Goal: Navigation & Orientation: Understand site structure

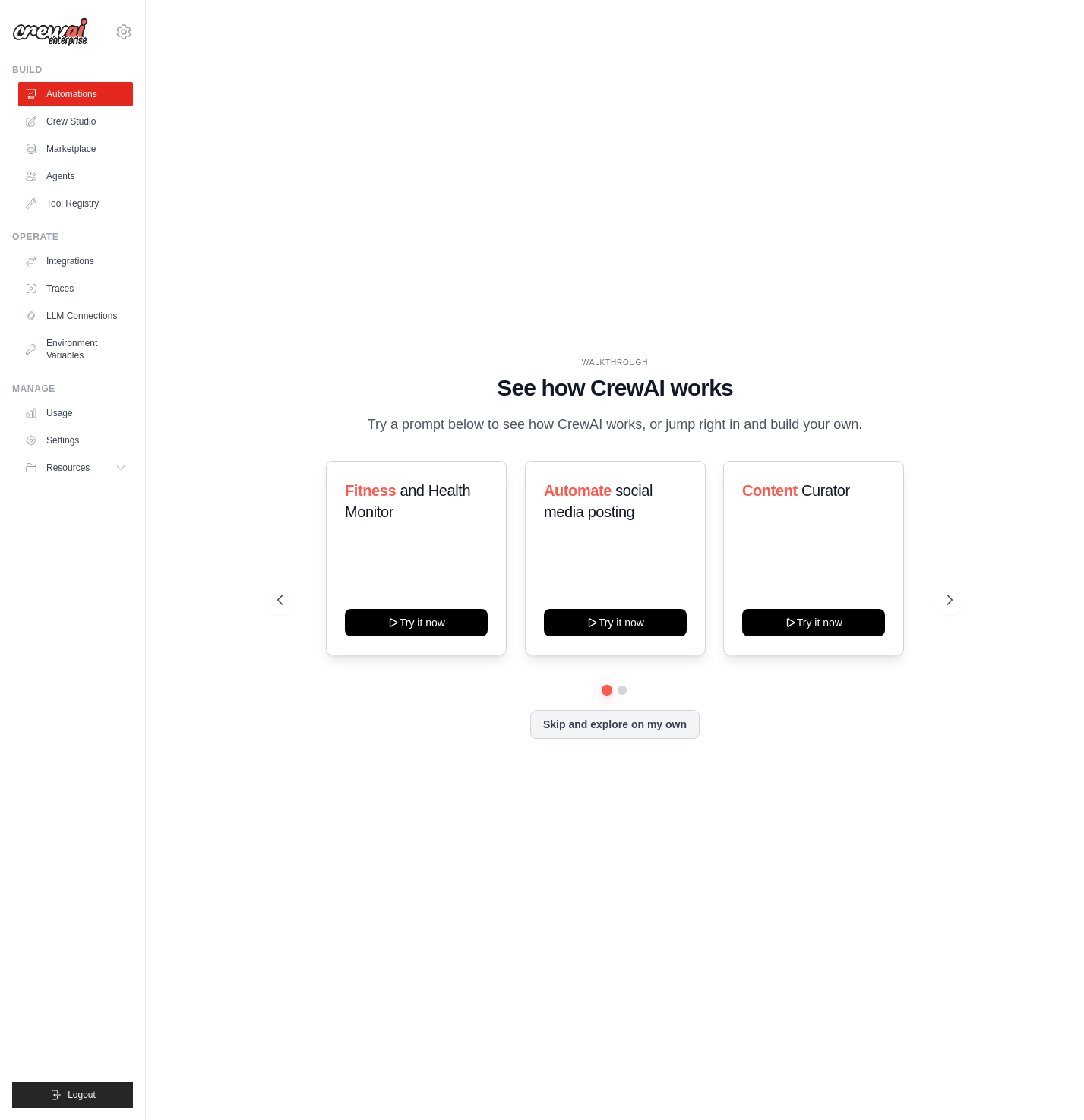
click at [70, 37] on img at bounding box center [50, 32] width 76 height 29
click at [72, 126] on link "Crew Studio" at bounding box center [77, 121] width 115 height 24
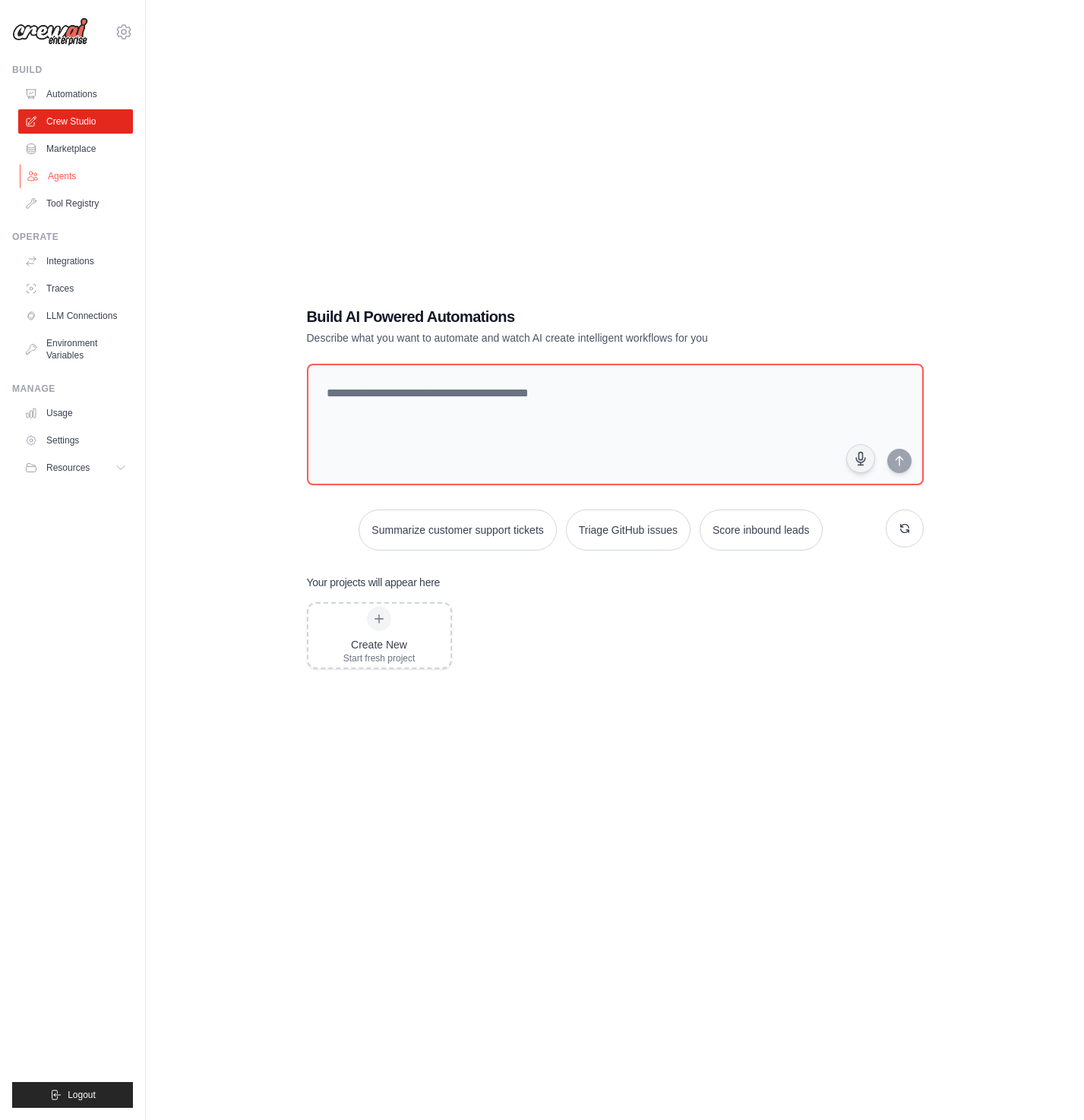
click at [68, 179] on link "Agents" at bounding box center [77, 176] width 115 height 24
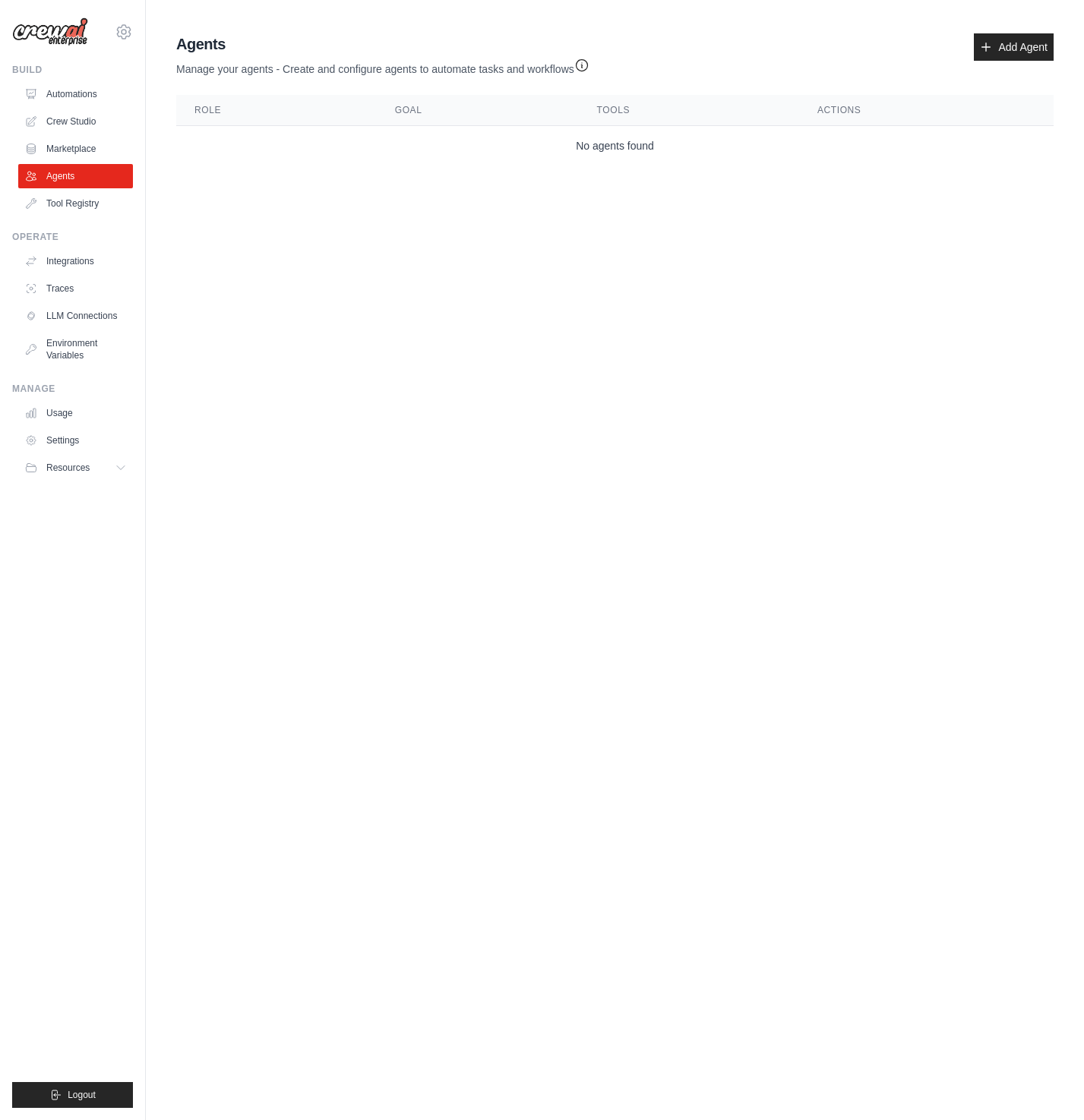
click at [65, 30] on img at bounding box center [50, 32] width 76 height 29
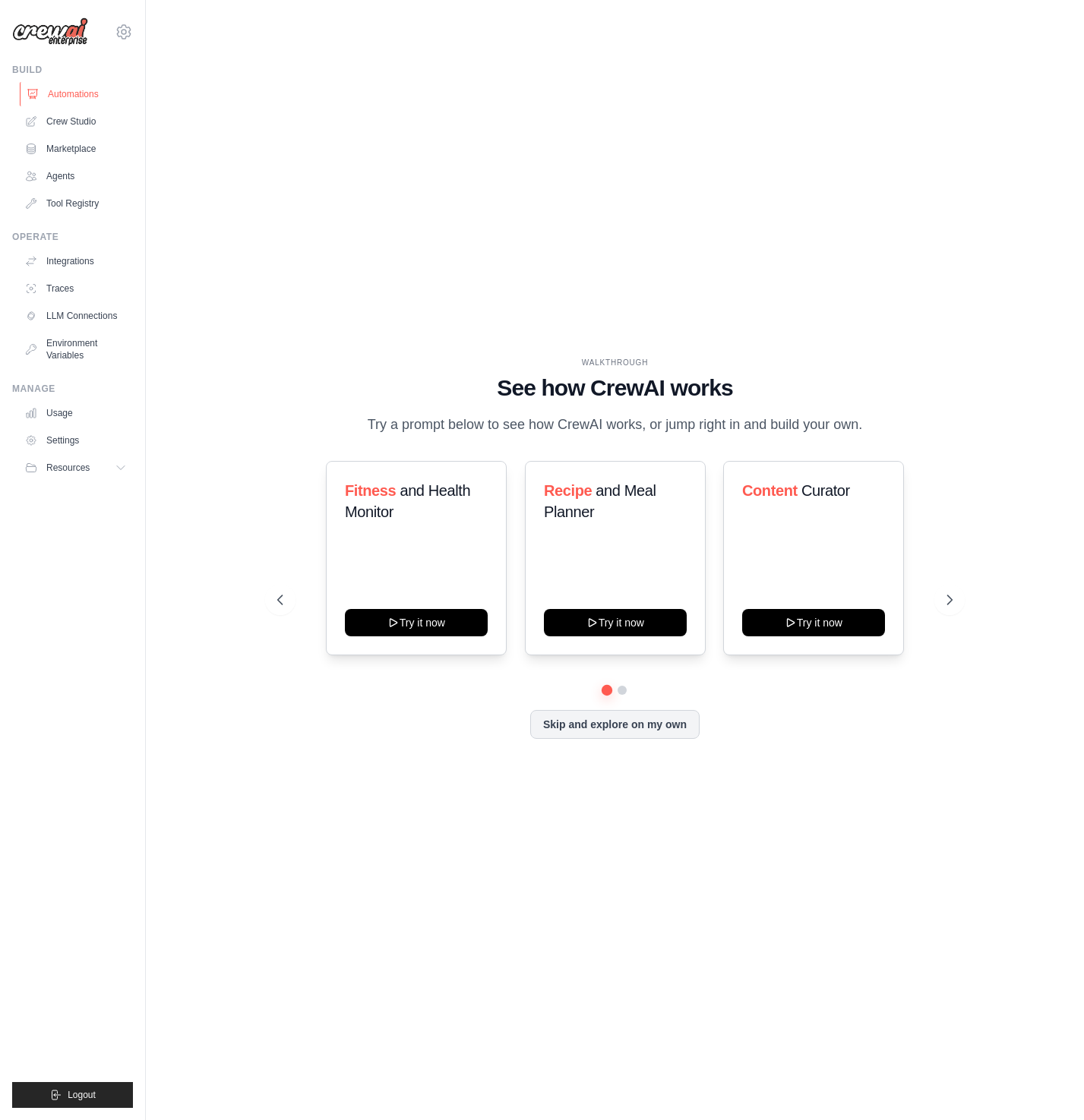
click at [80, 92] on link "Automations" at bounding box center [77, 94] width 115 height 24
click at [945, 599] on icon at bounding box center [950, 599] width 15 height 15
click at [950, 598] on icon at bounding box center [950, 599] width 15 height 15
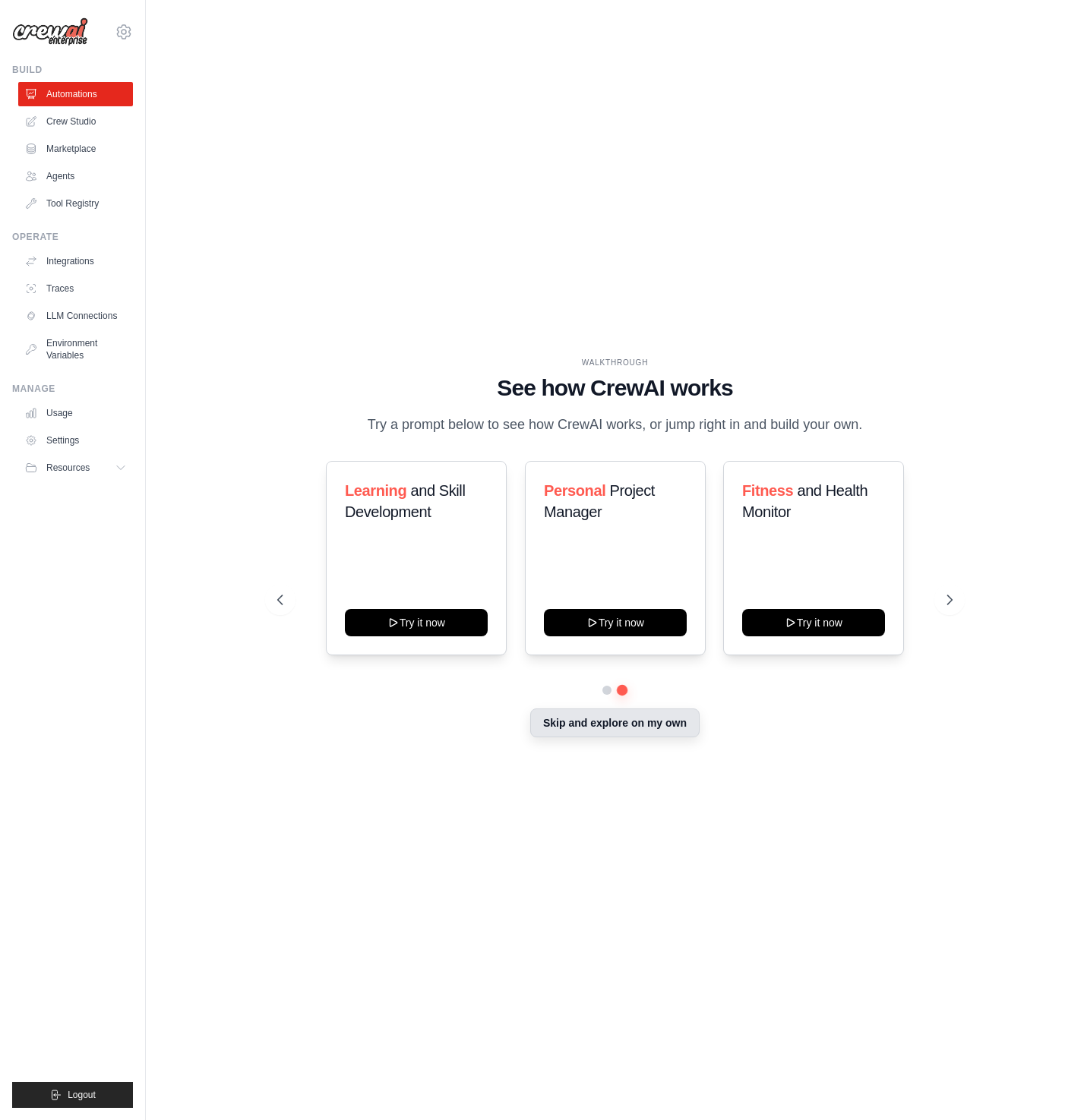
click at [635, 723] on button "Skip and explore on my own" at bounding box center [614, 723] width 169 height 29
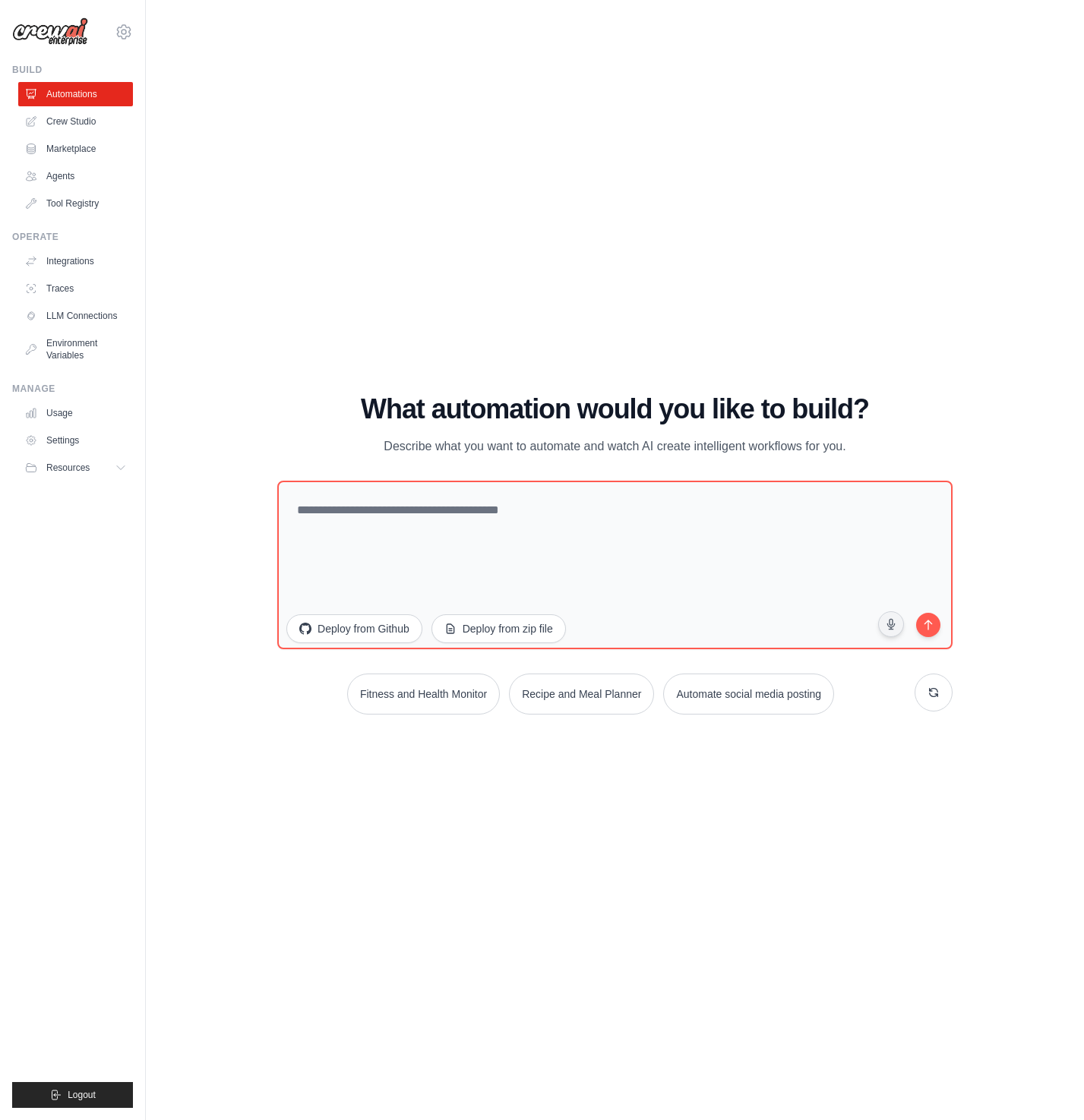
click at [393, 306] on div "WALKTHROUGH See how CrewAI works Try a prompt below to see how CrewAI works, or…" at bounding box center [615, 560] width 890 height 1089
click at [80, 121] on link "Crew Studio" at bounding box center [77, 121] width 115 height 24
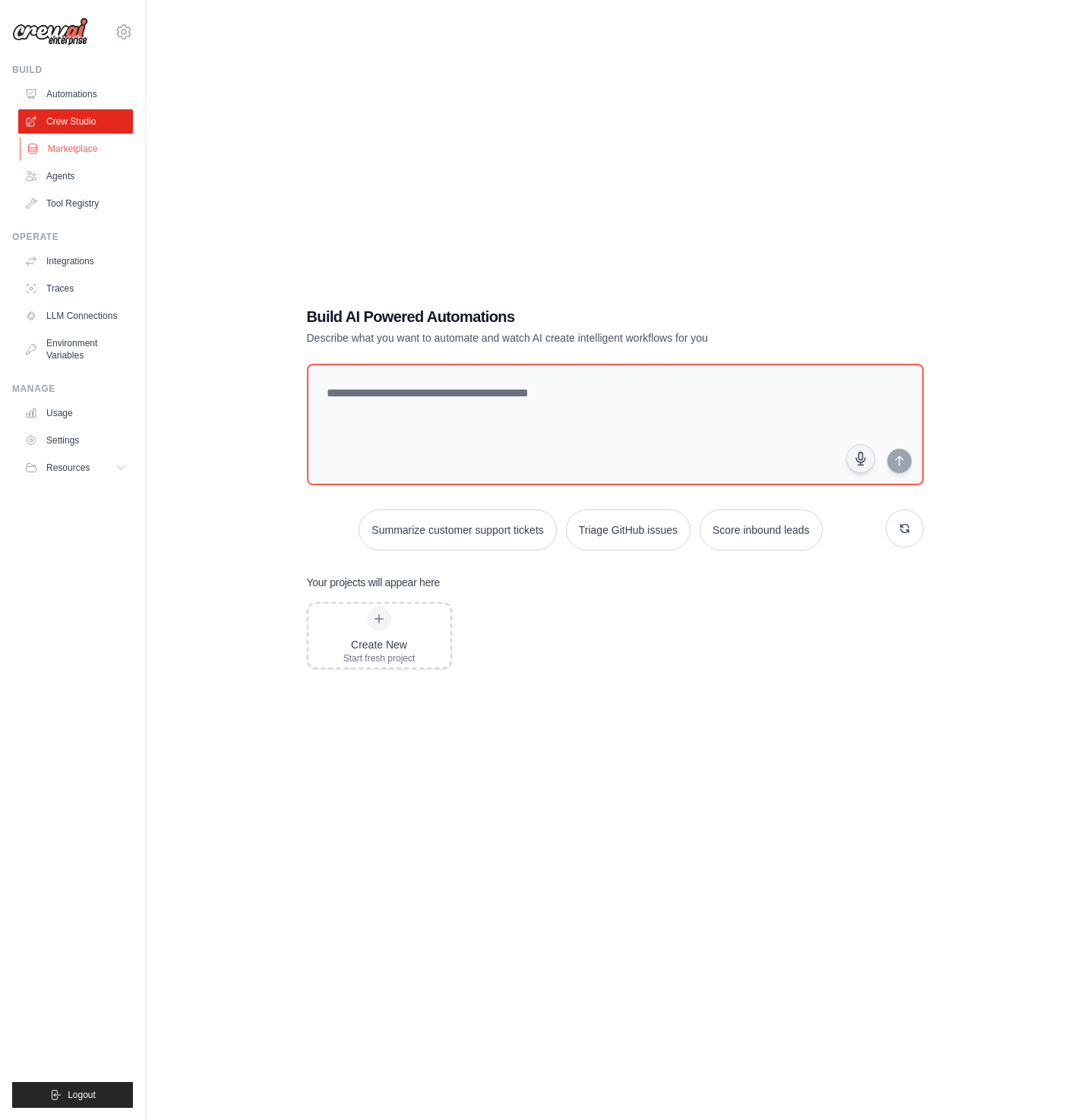
click at [85, 148] on link "Marketplace" at bounding box center [77, 149] width 115 height 24
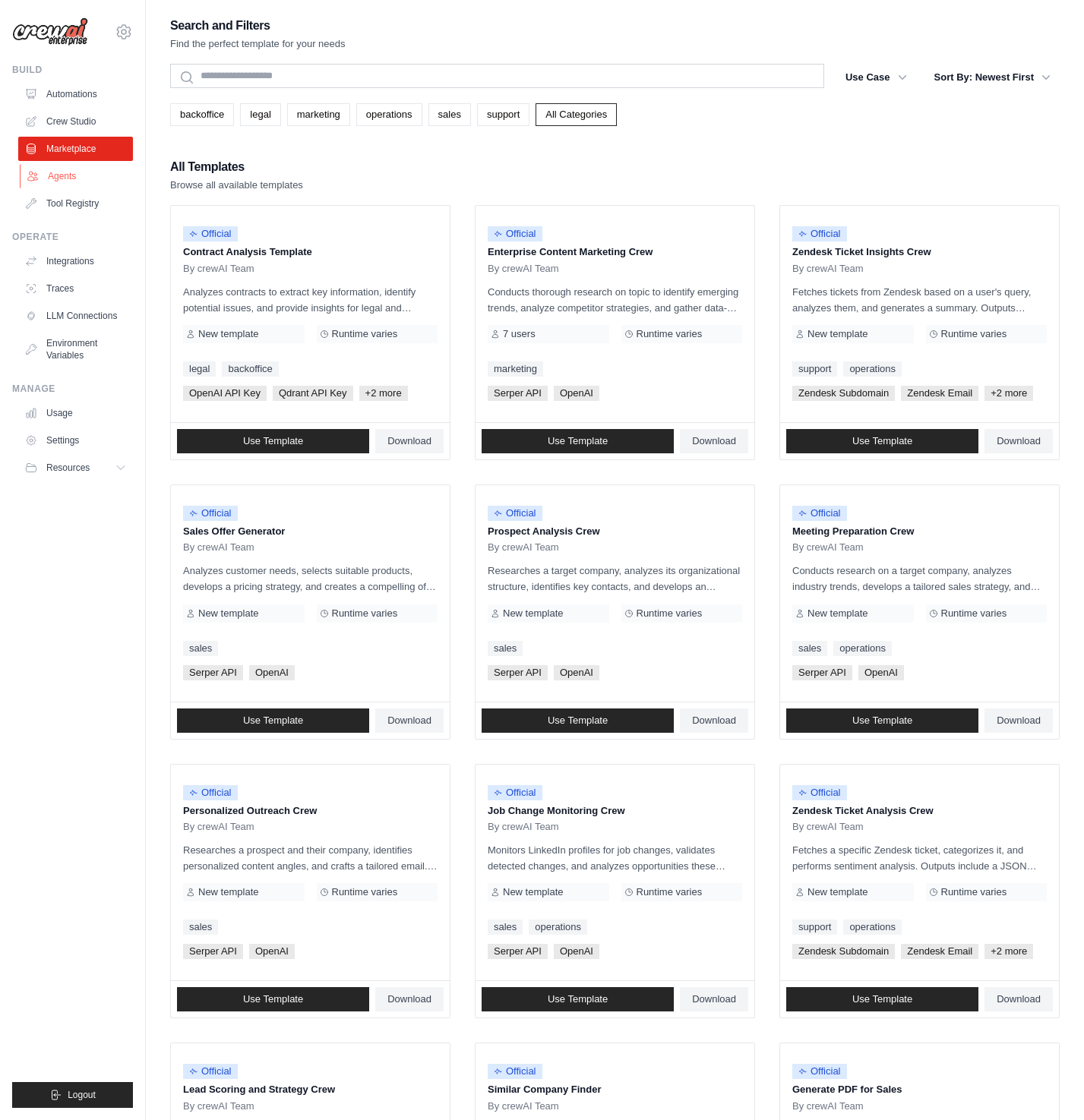
click at [64, 180] on link "Agents" at bounding box center [77, 176] width 115 height 24
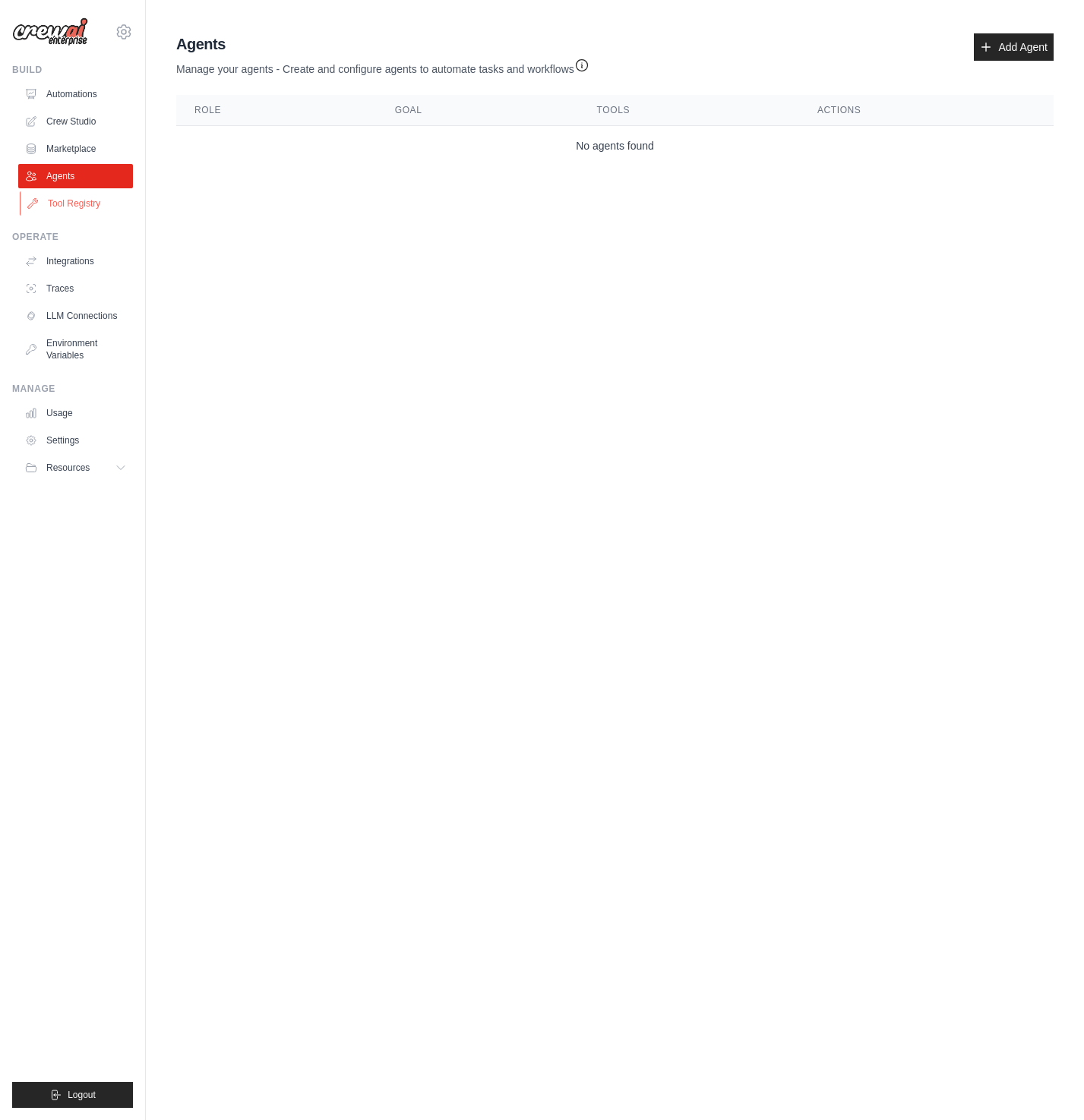
click at [83, 202] on link "Tool Registry" at bounding box center [77, 203] width 115 height 24
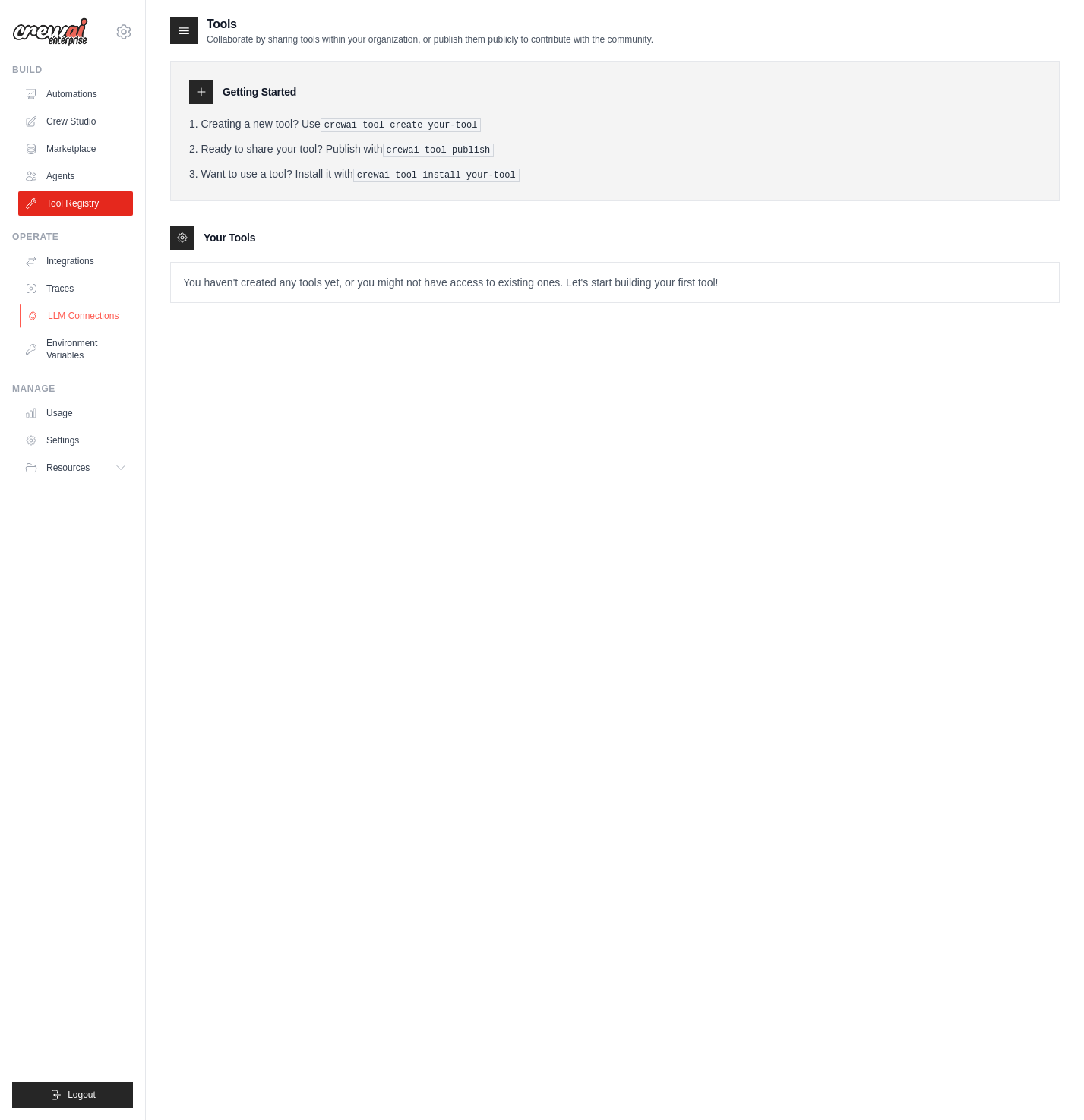
click at [79, 314] on link "LLM Connections" at bounding box center [77, 316] width 115 height 24
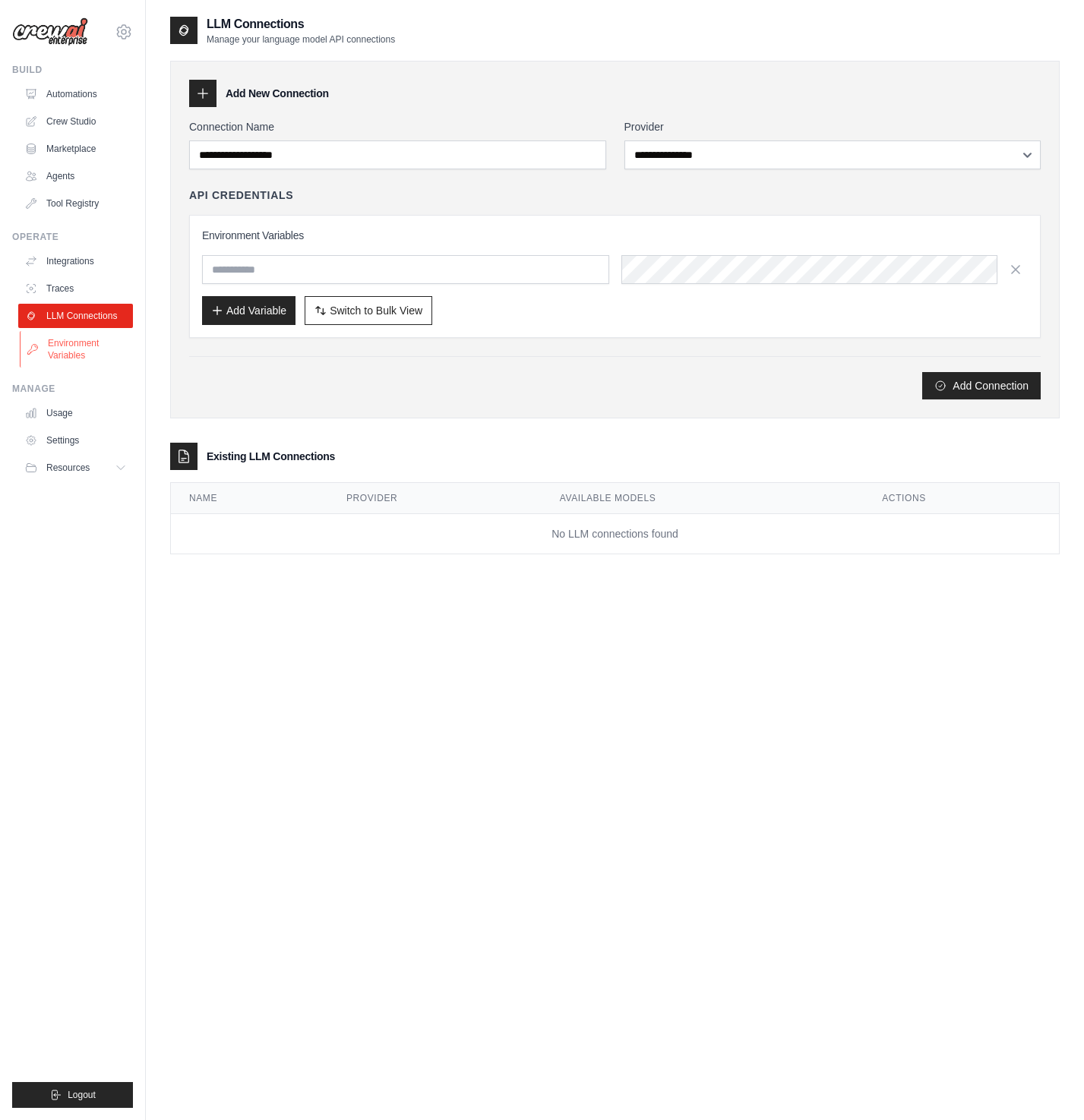
click at [79, 346] on link "Environment Variables" at bounding box center [77, 349] width 115 height 36
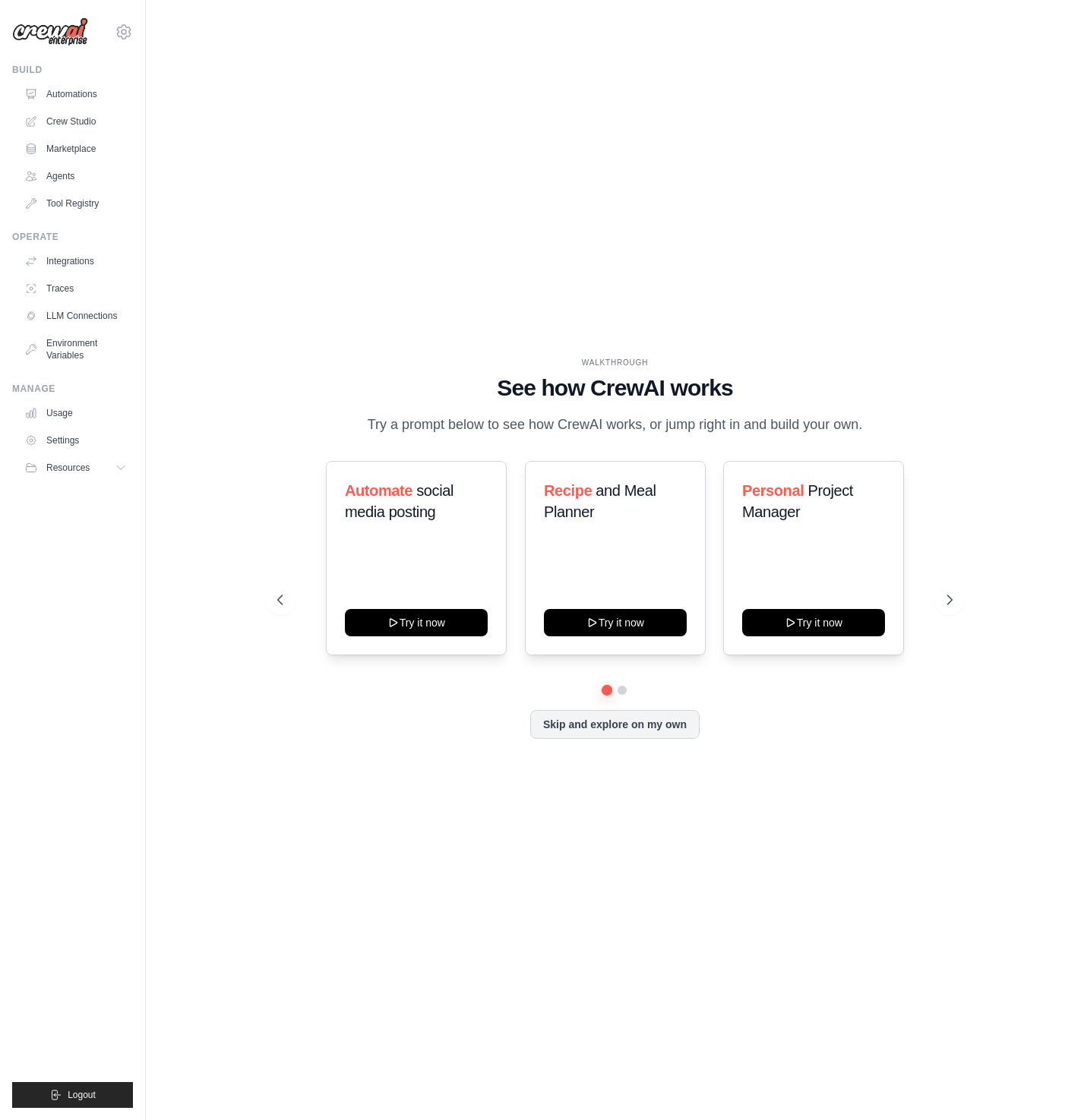
click at [882, 79] on div "WALKTHROUGH See how [PERSON_NAME] works Try a prompt below to see how [PERSON_N…" at bounding box center [615, 560] width 890 height 1089
click at [428, 628] on button "Try it now" at bounding box center [416, 621] width 143 height 28
click at [122, 31] on icon at bounding box center [124, 32] width 18 height 18
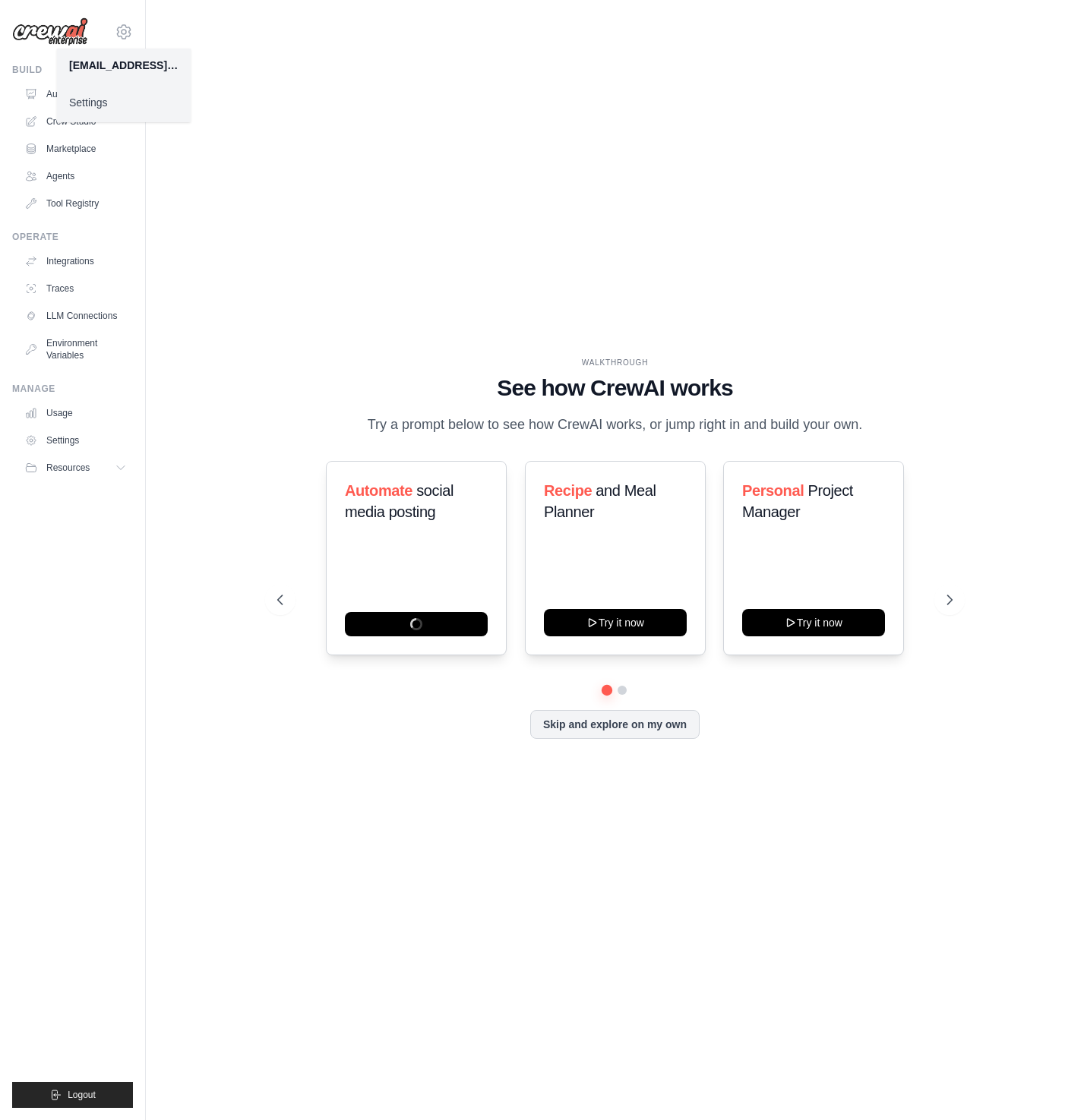
click at [109, 106] on link "Settings" at bounding box center [123, 103] width 134 height 28
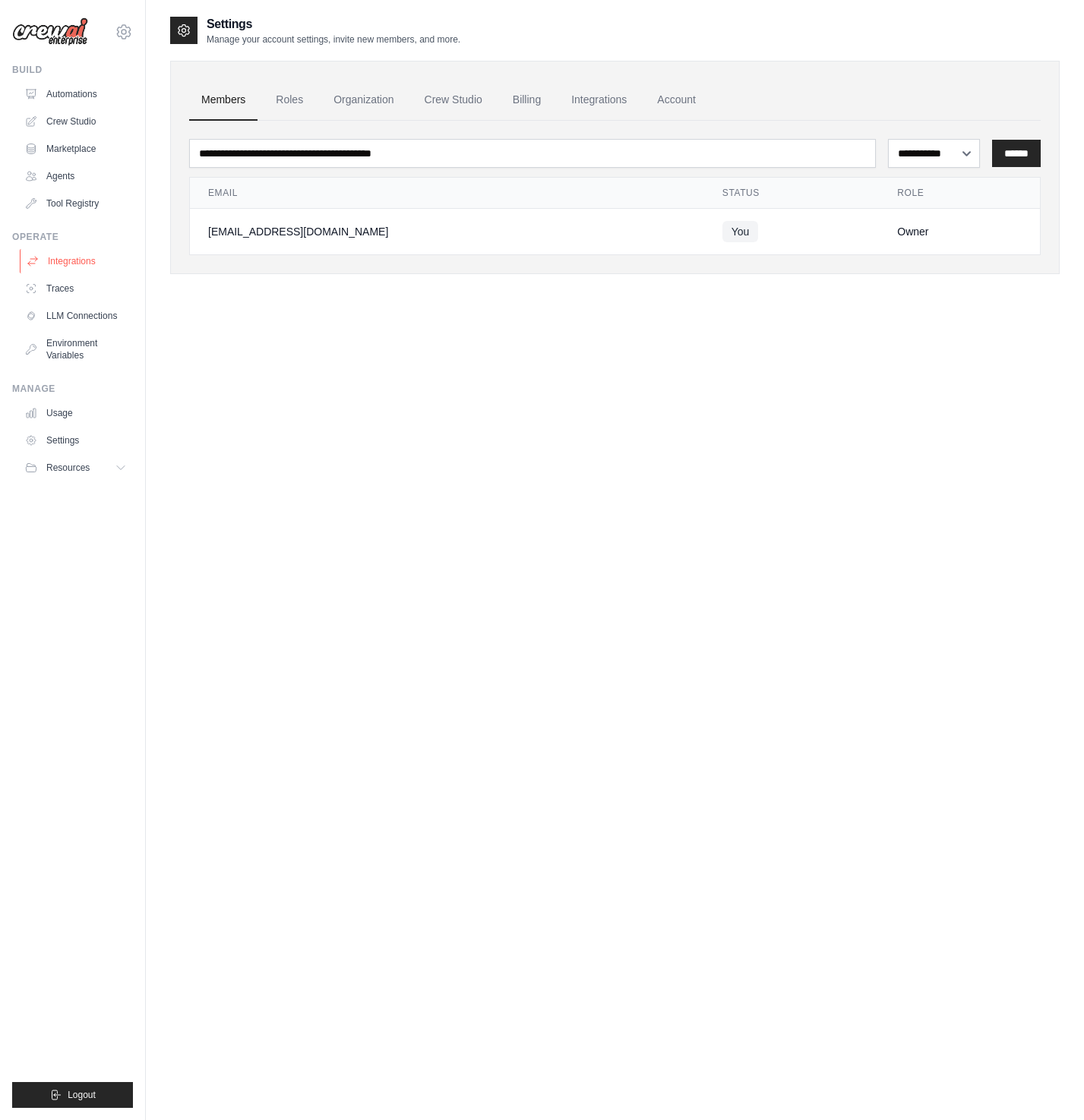
click at [83, 261] on link "Integrations" at bounding box center [77, 261] width 115 height 24
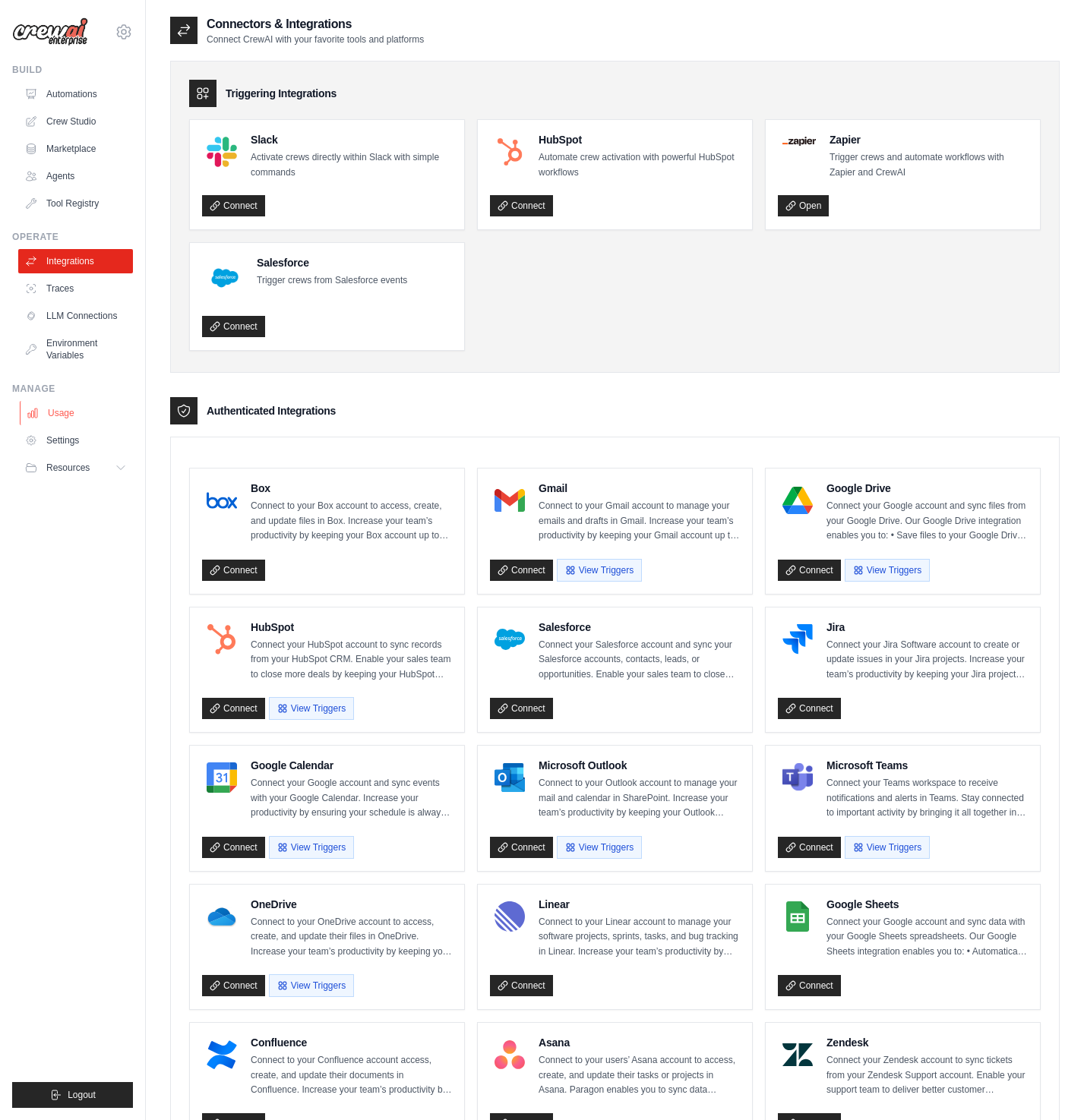
click at [66, 416] on link "Usage" at bounding box center [77, 413] width 115 height 24
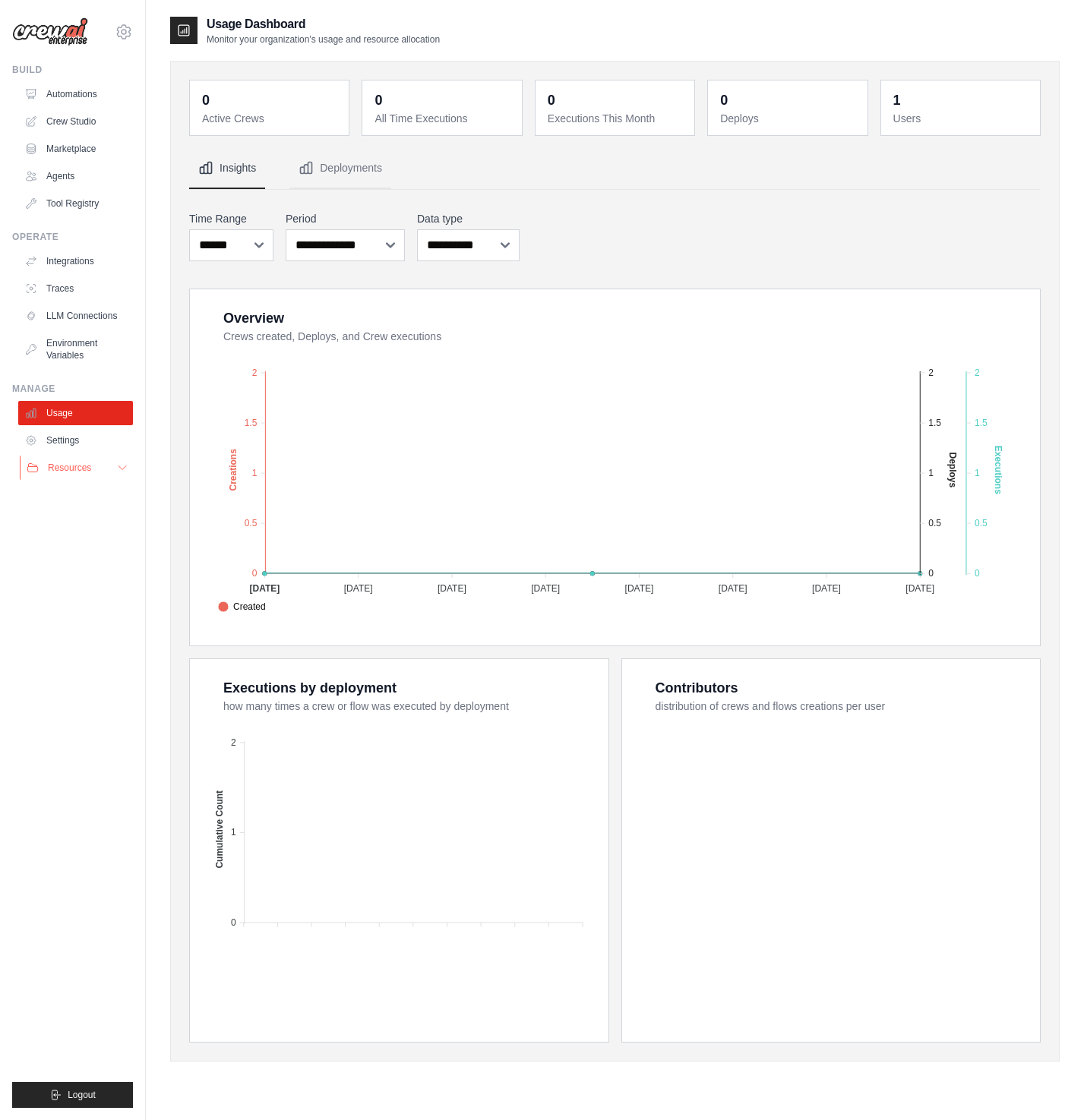
click at [68, 466] on span "Resources" at bounding box center [69, 467] width 43 height 12
click at [68, 205] on link "Tool Registry" at bounding box center [77, 203] width 115 height 24
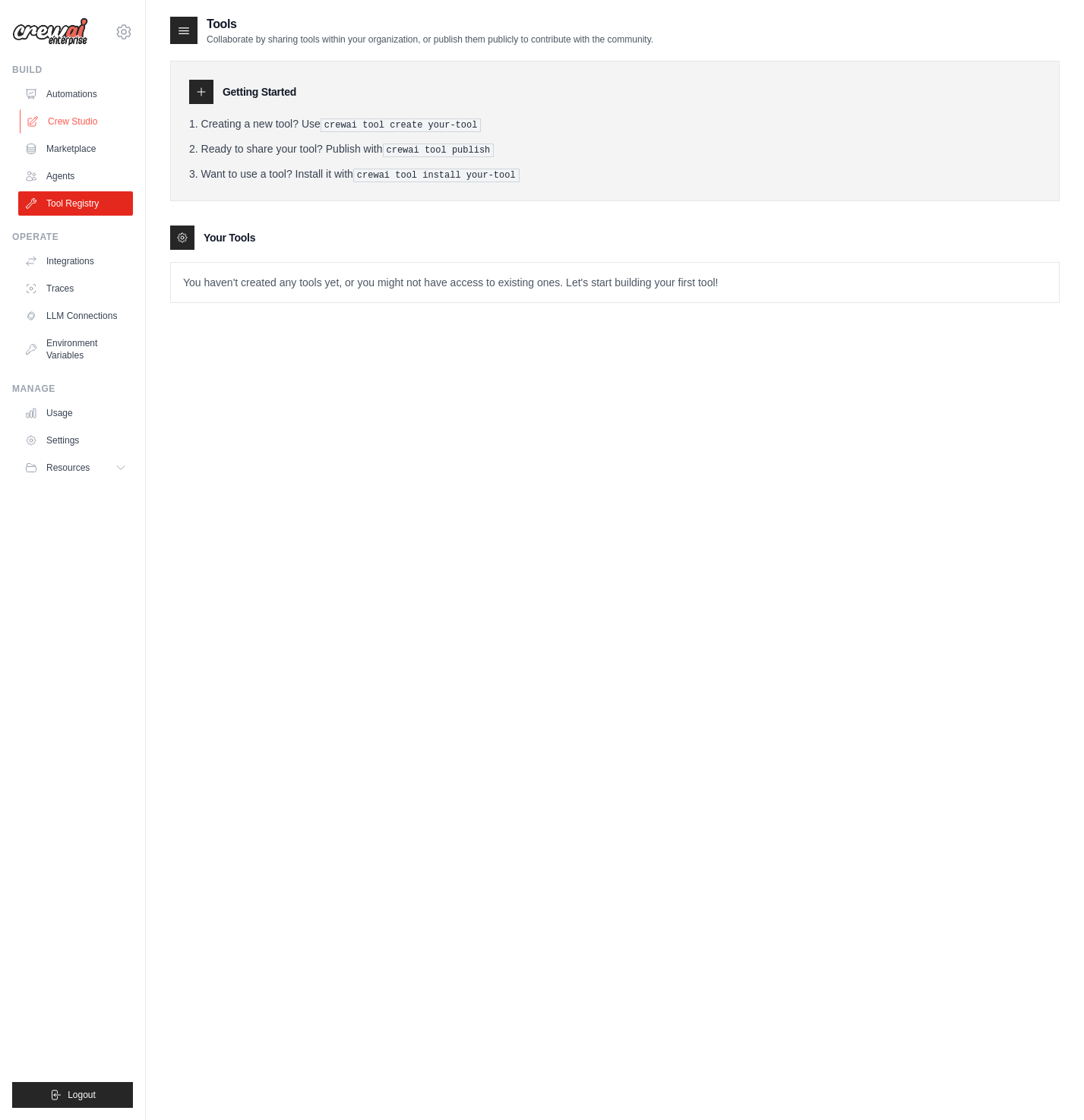
click at [77, 120] on link "Crew Studio" at bounding box center [77, 121] width 115 height 24
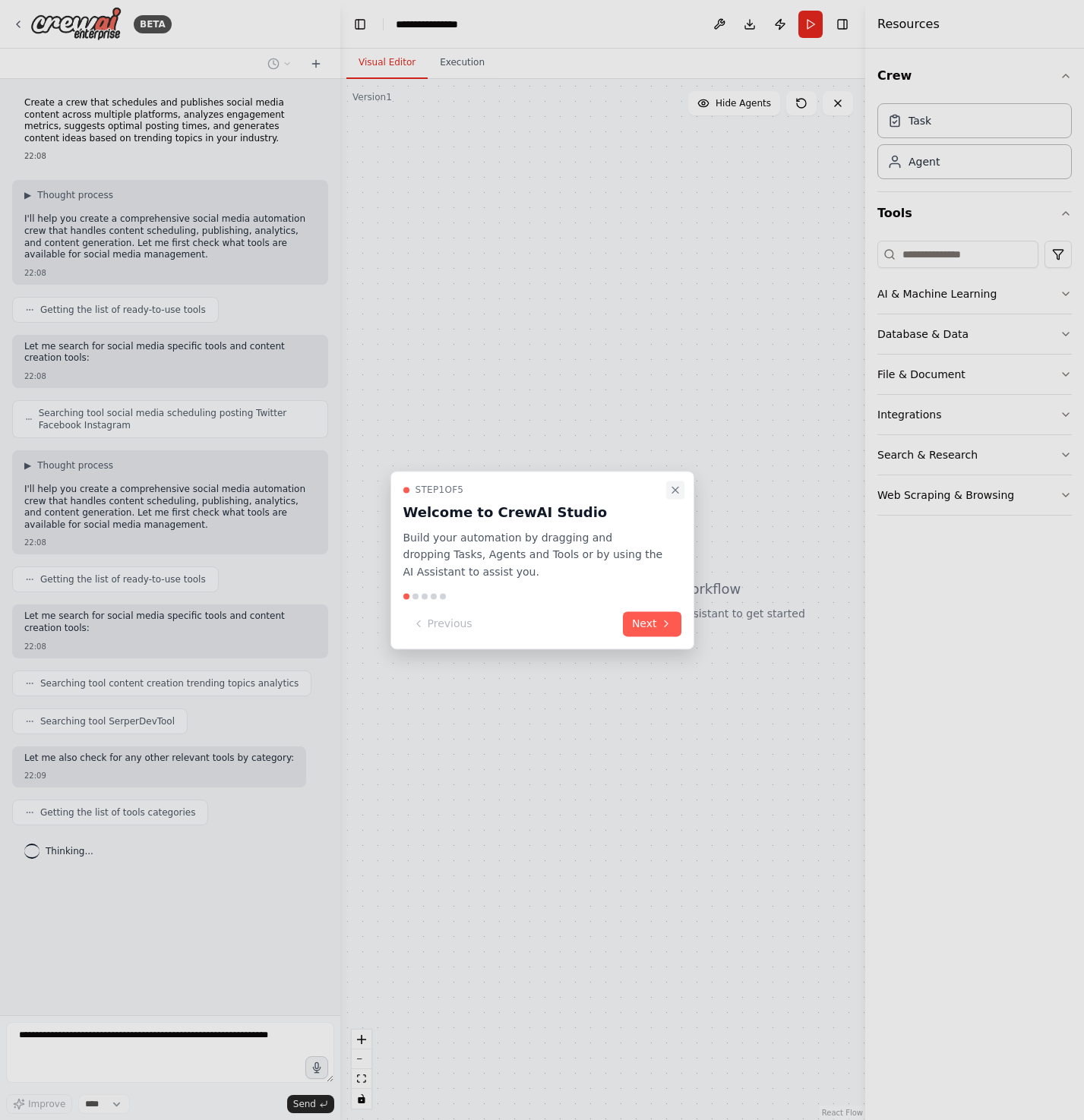
click at [677, 491] on icon "Close walkthrough" at bounding box center [675, 489] width 12 height 12
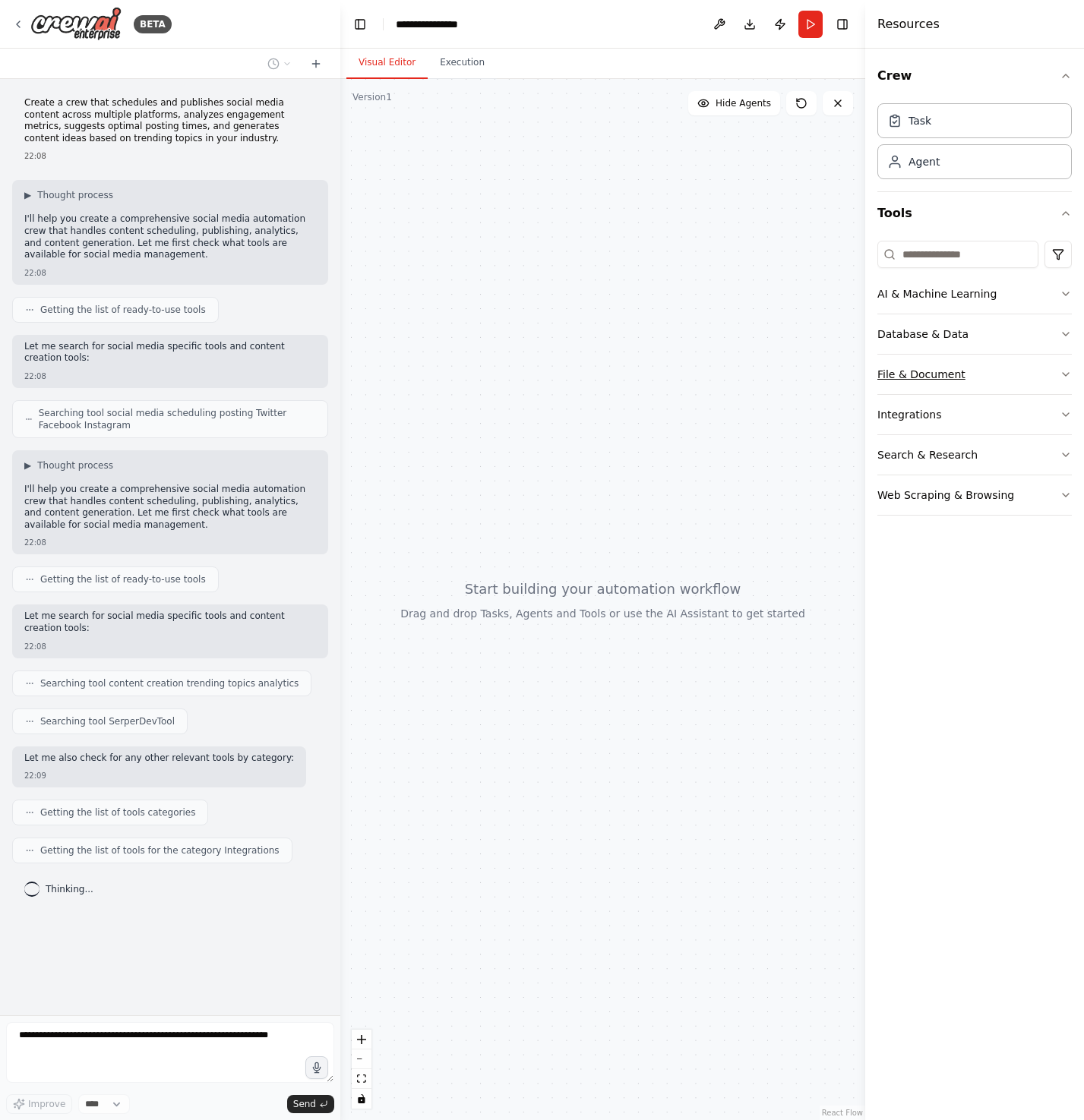
click at [886, 375] on div "File & Document" at bounding box center [921, 374] width 88 height 15
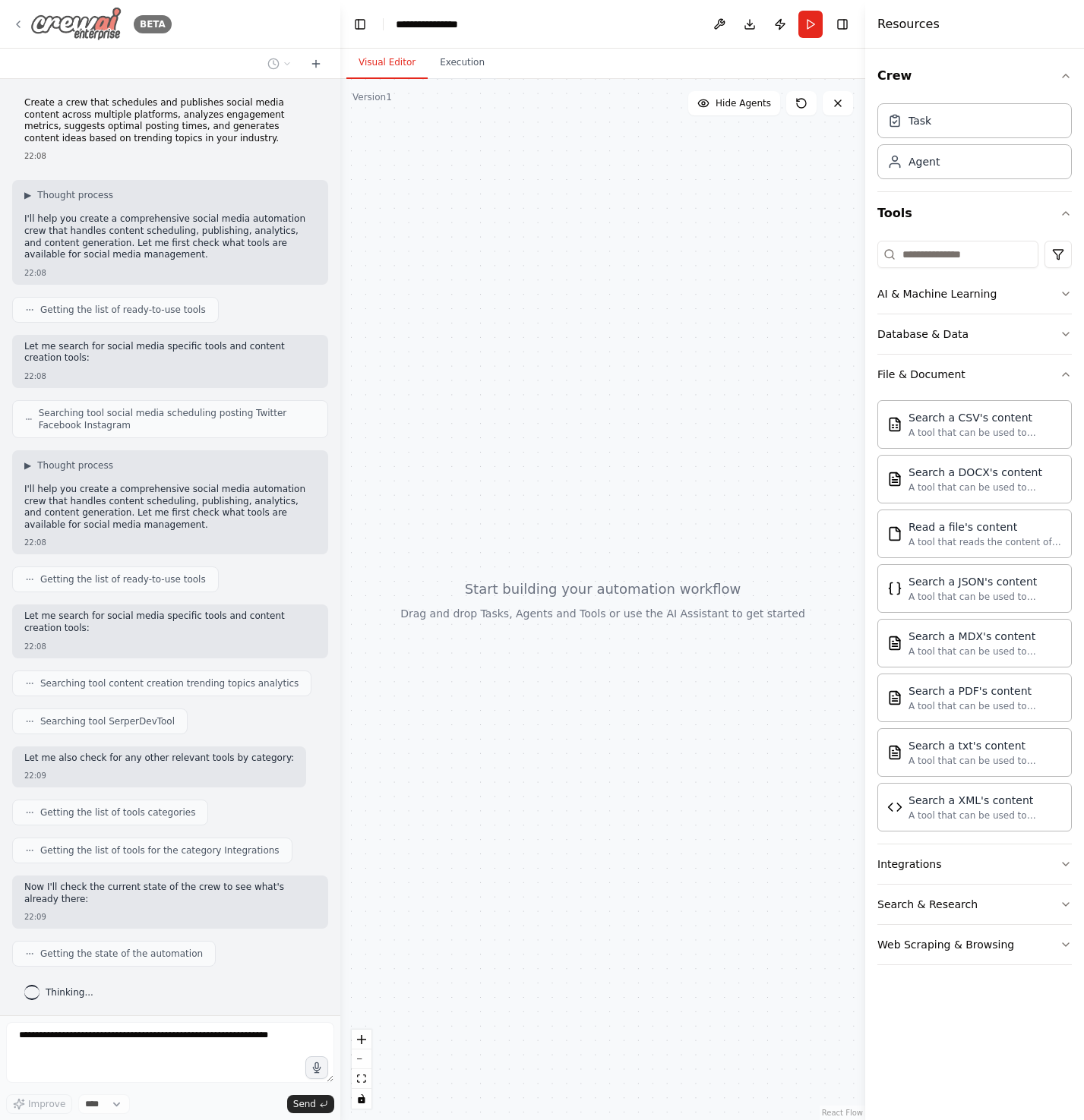
click at [66, 23] on img at bounding box center [75, 23] width 91 height 34
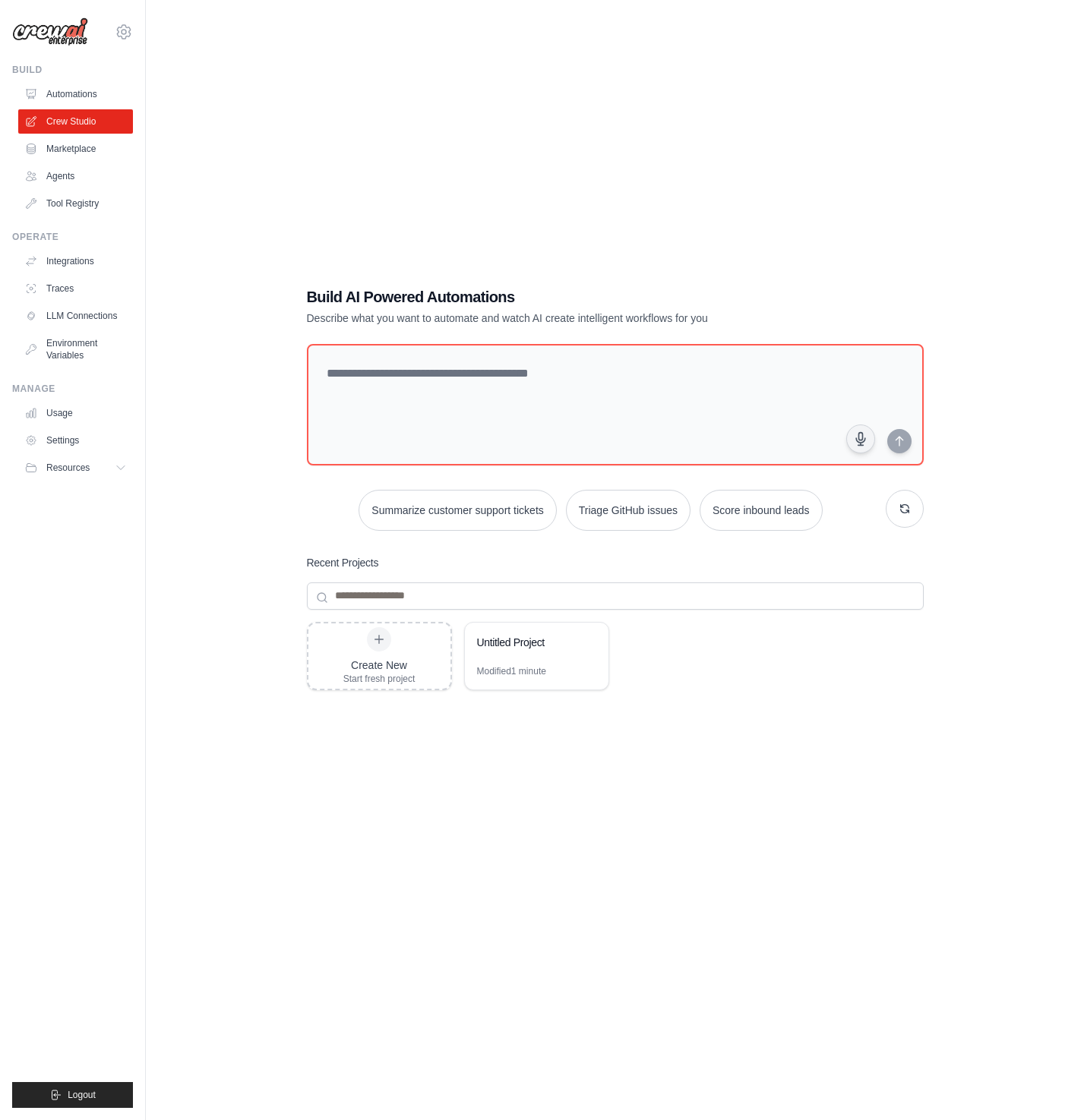
click at [64, 40] on img at bounding box center [50, 32] width 76 height 29
click at [77, 40] on img at bounding box center [50, 32] width 76 height 29
click at [345, 131] on div "Build AI Powered Automations Describe what you want to automate and watch AI cr…" at bounding box center [615, 575] width 890 height 1120
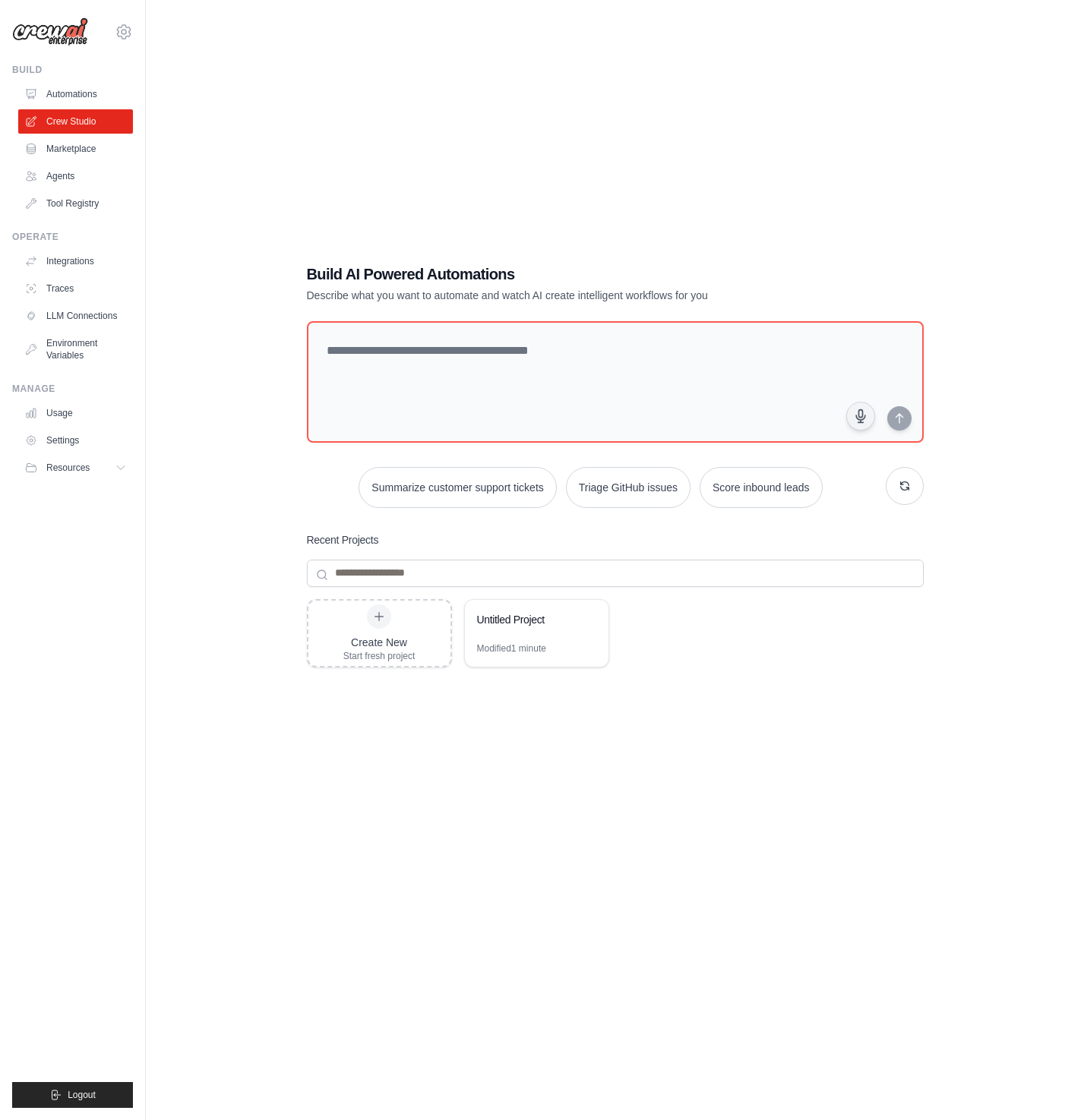
scroll to position [24, 0]
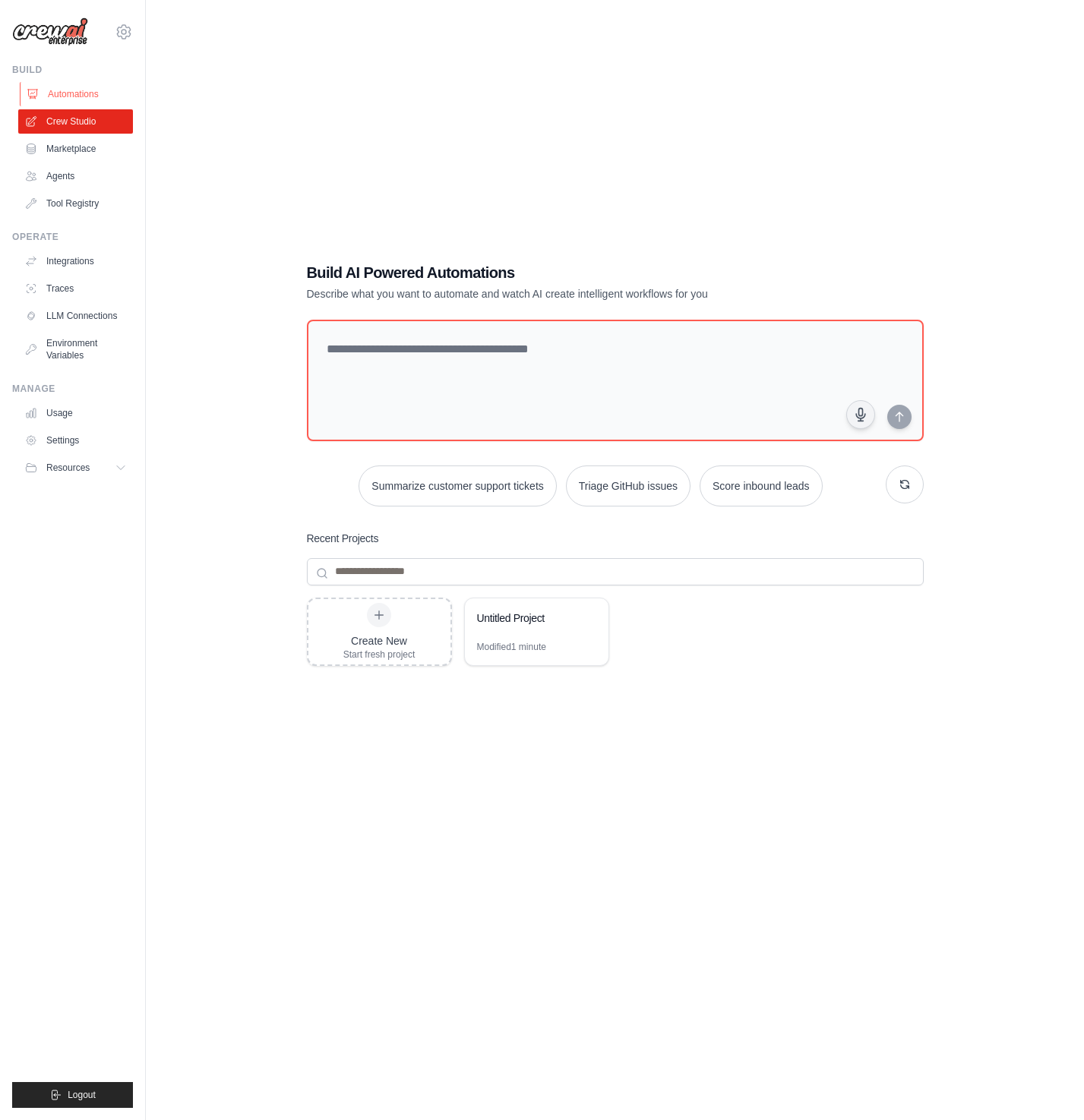
click at [82, 90] on link "Automations" at bounding box center [77, 94] width 115 height 24
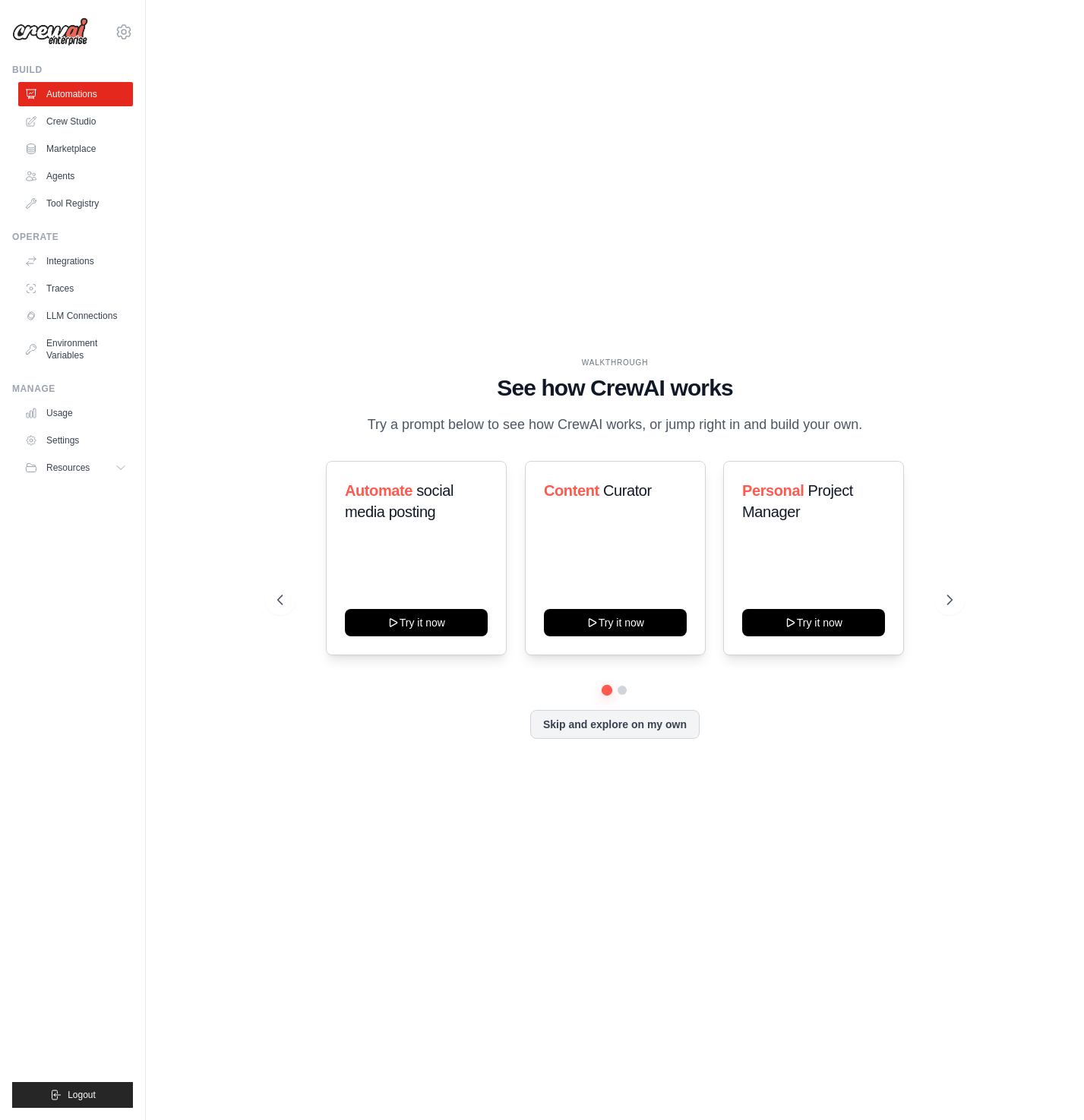
click at [52, 32] on img at bounding box center [50, 32] width 76 height 29
